Goal: Find specific page/section: Find specific page/section

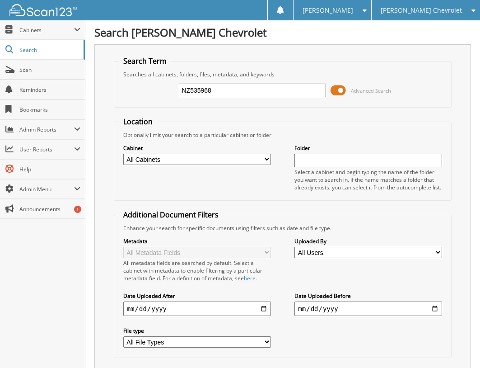
type input "NZ535968"
click at [190, 90] on input "NZ535968" at bounding box center [253, 91] width 148 height 14
type input "535968"
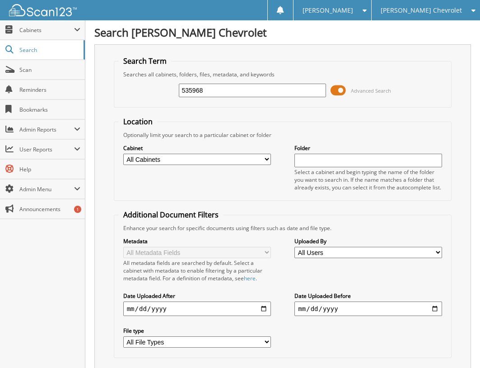
click at [254, 93] on input "535968" at bounding box center [253, 91] width 148 height 14
type input "6239a"
click at [29, 68] on span "Scan" at bounding box center [49, 70] width 61 height 8
